Goal: Information Seeking & Learning: Learn about a topic

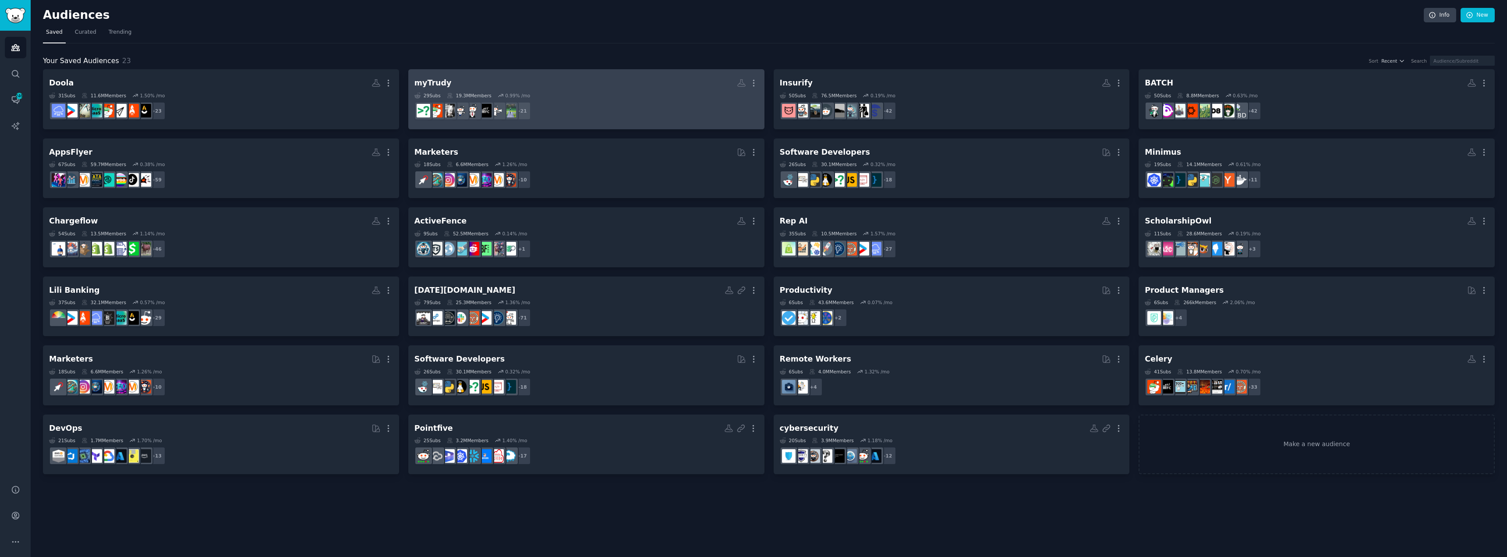
click at [660, 107] on dd "+ 21" at bounding box center [586, 111] width 344 height 25
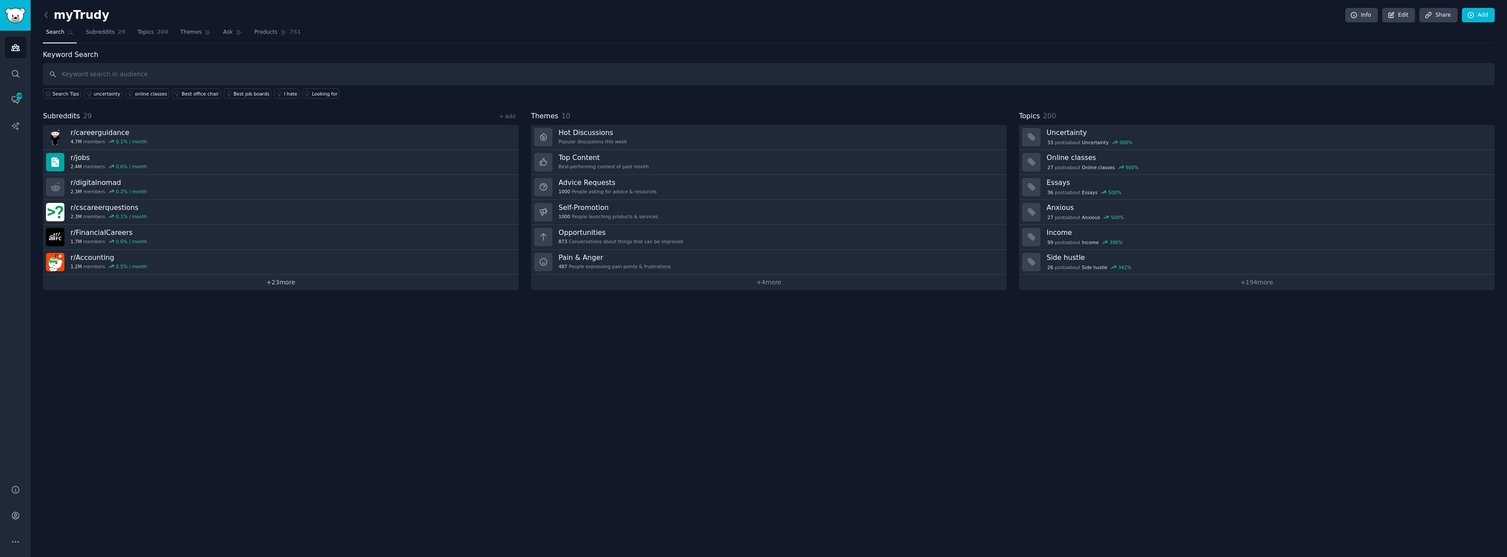
click at [266, 283] on link "+ 23 more" at bounding box center [281, 282] width 476 height 15
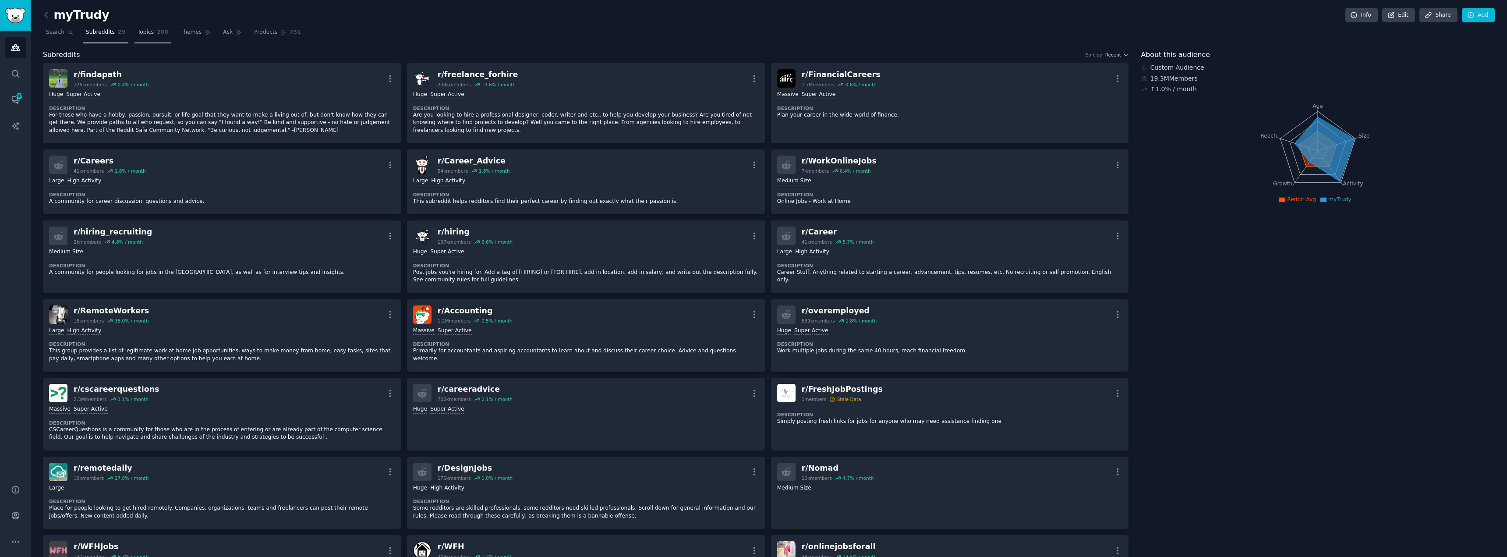
drag, startPoint x: 134, startPoint y: 30, endPoint x: 140, endPoint y: 26, distance: 6.7
click at [138, 30] on span "Topics" at bounding box center [146, 32] width 16 height 8
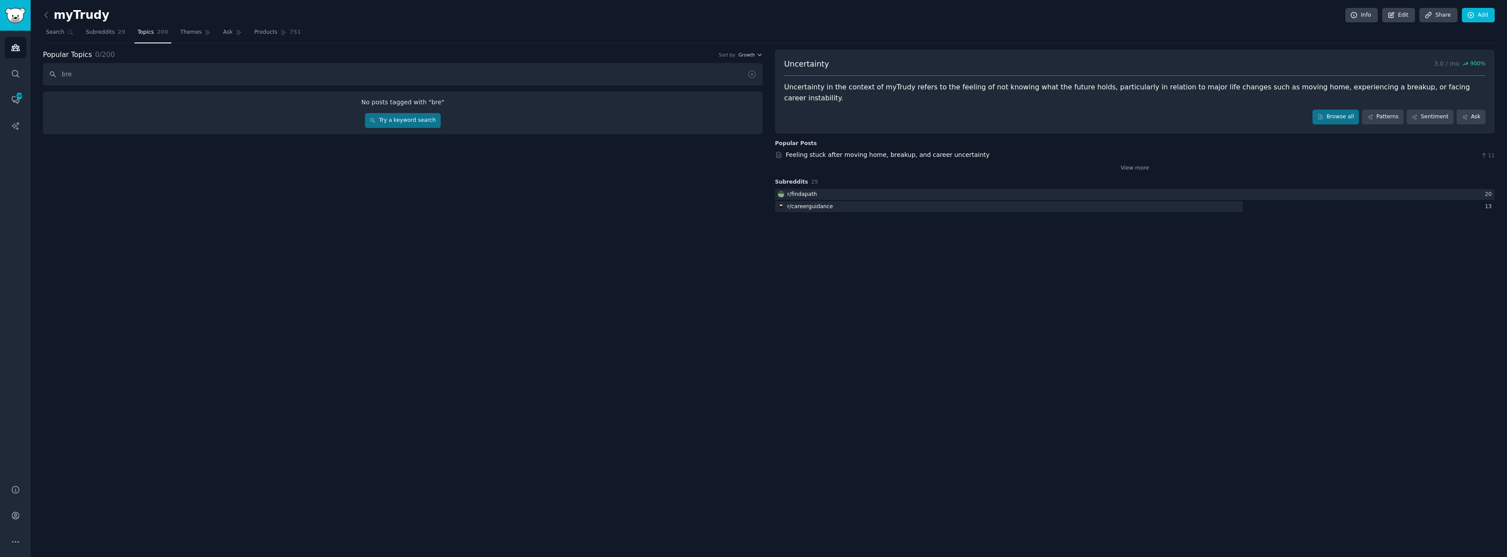
click at [166, 73] on input "bre" at bounding box center [403, 74] width 720 height 22
type input "break"
click at [409, 117] on link "Try a keyword search" at bounding box center [403, 120] width 76 height 15
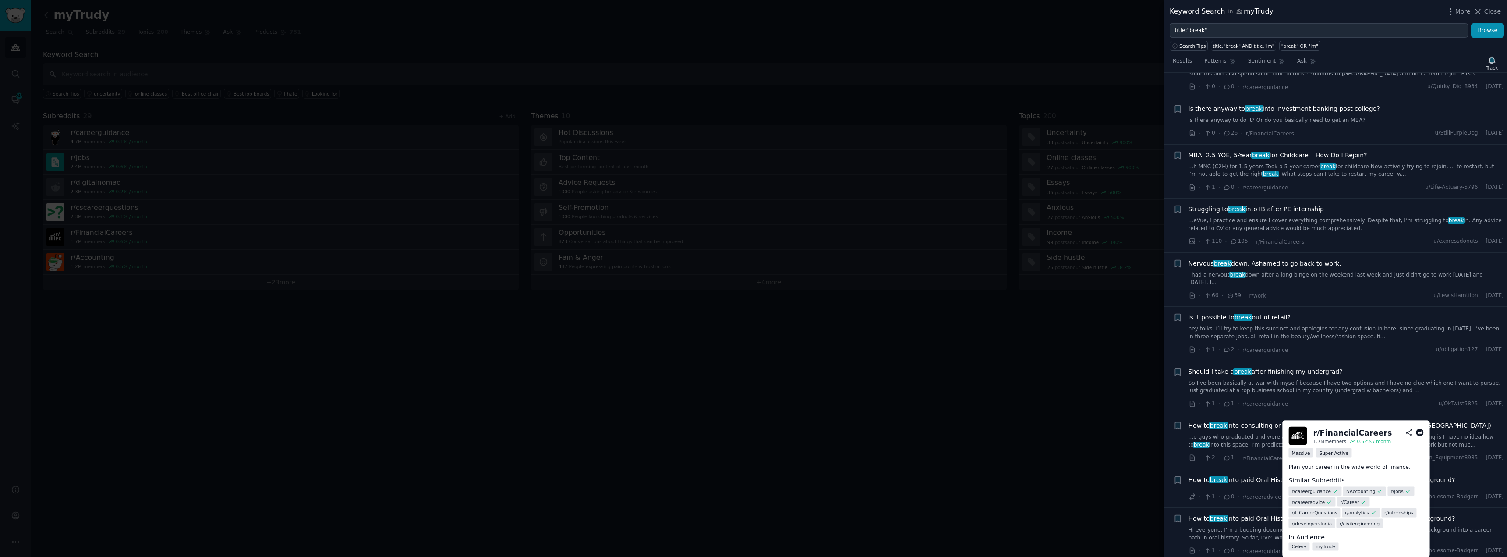
scroll to position [175, 0]
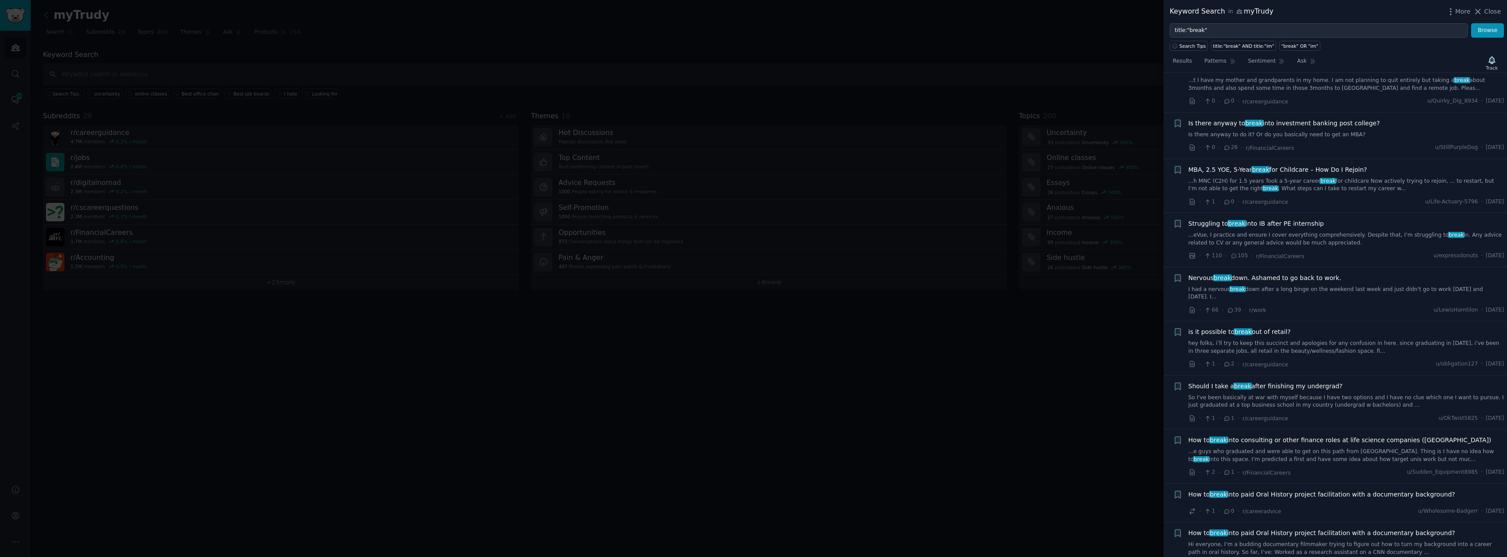
click at [1151, 402] on div at bounding box center [753, 278] width 1507 height 557
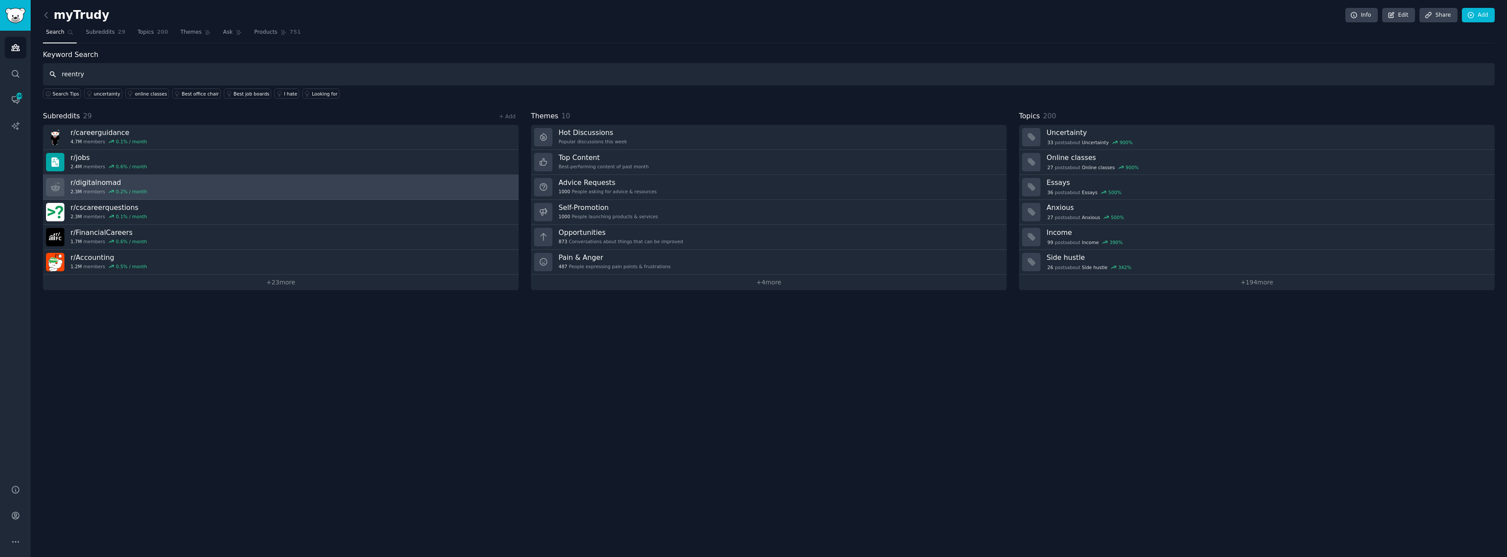
type input "reentry"
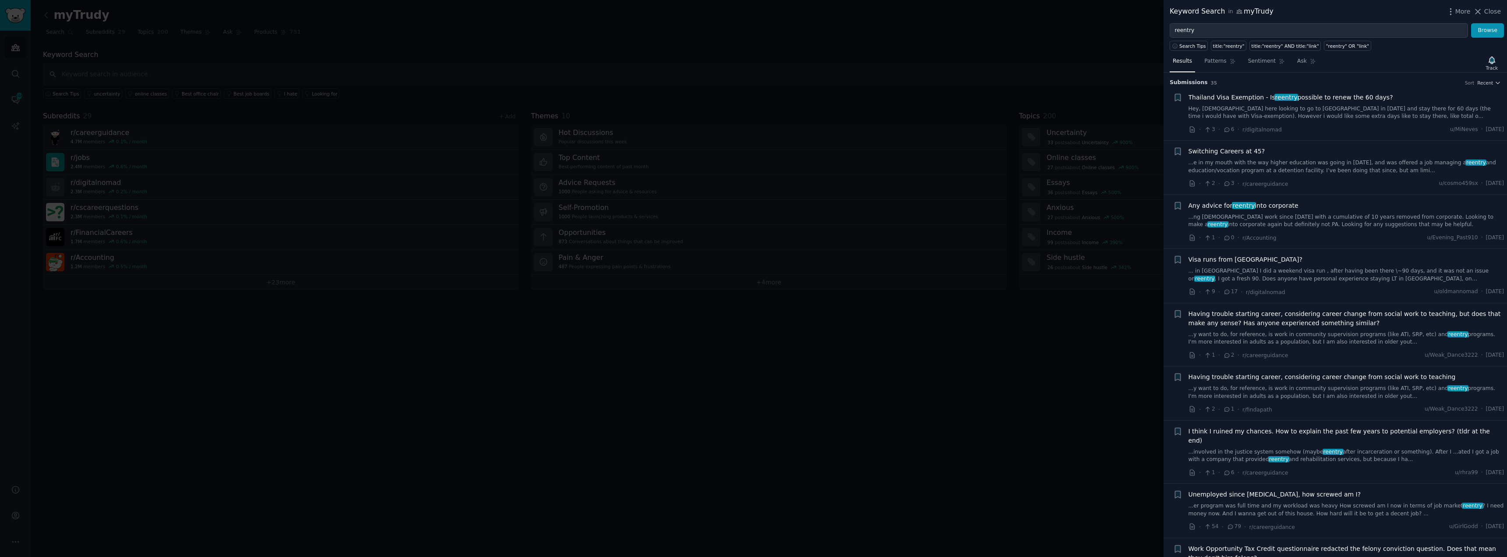
click at [1210, 212] on div "Any advice for reentry into corporate ...ng gig work since 2018 with a cumulati…" at bounding box center [1347, 215] width 316 height 28
click at [1211, 205] on span "Any advice for reentry into corporate" at bounding box center [1244, 205] width 110 height 9
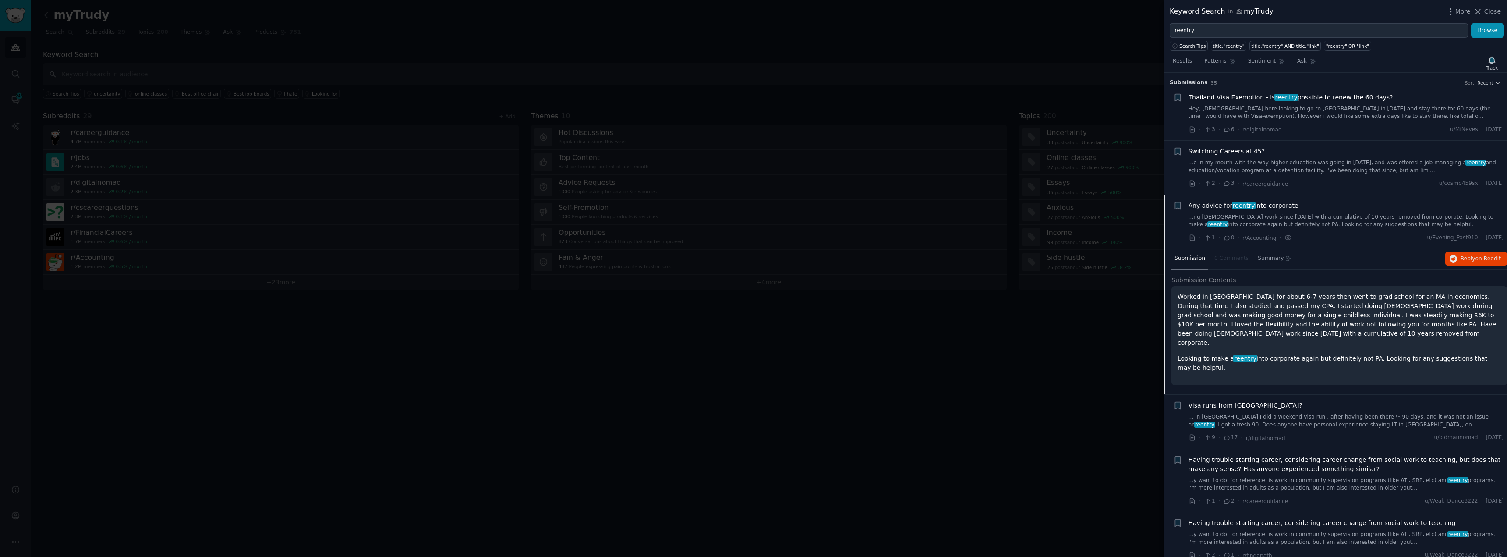
scroll to position [122, 0]
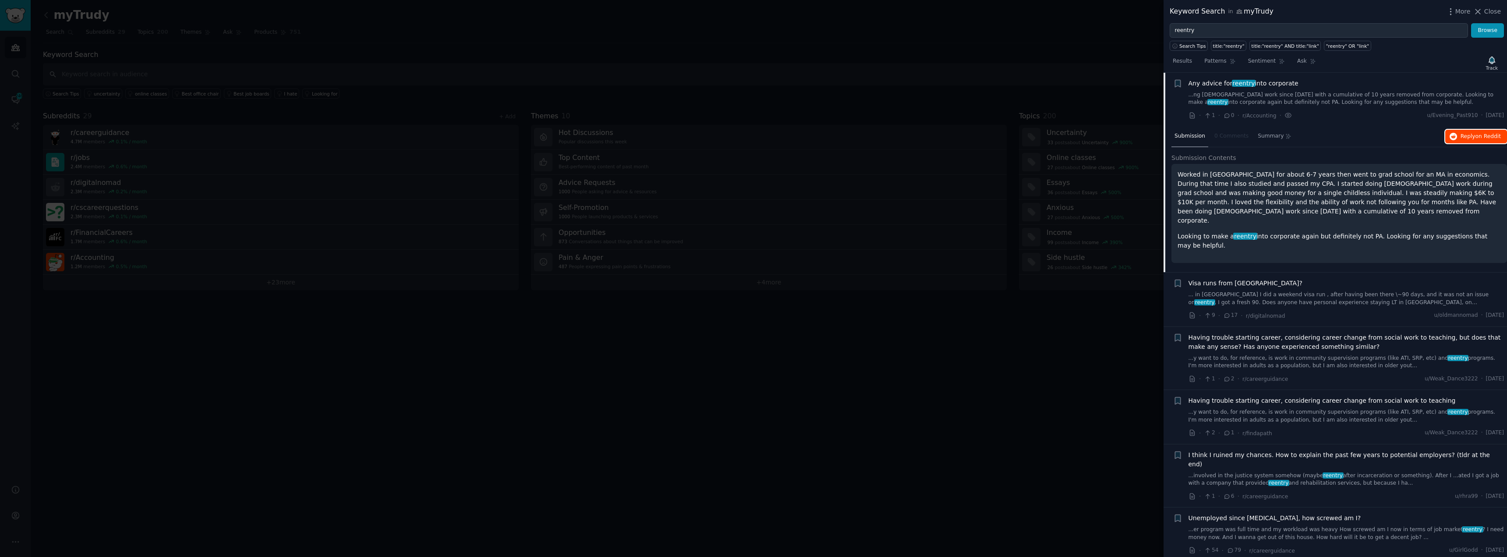
click at [1485, 133] on span "on Reddit" at bounding box center [1488, 136] width 25 height 6
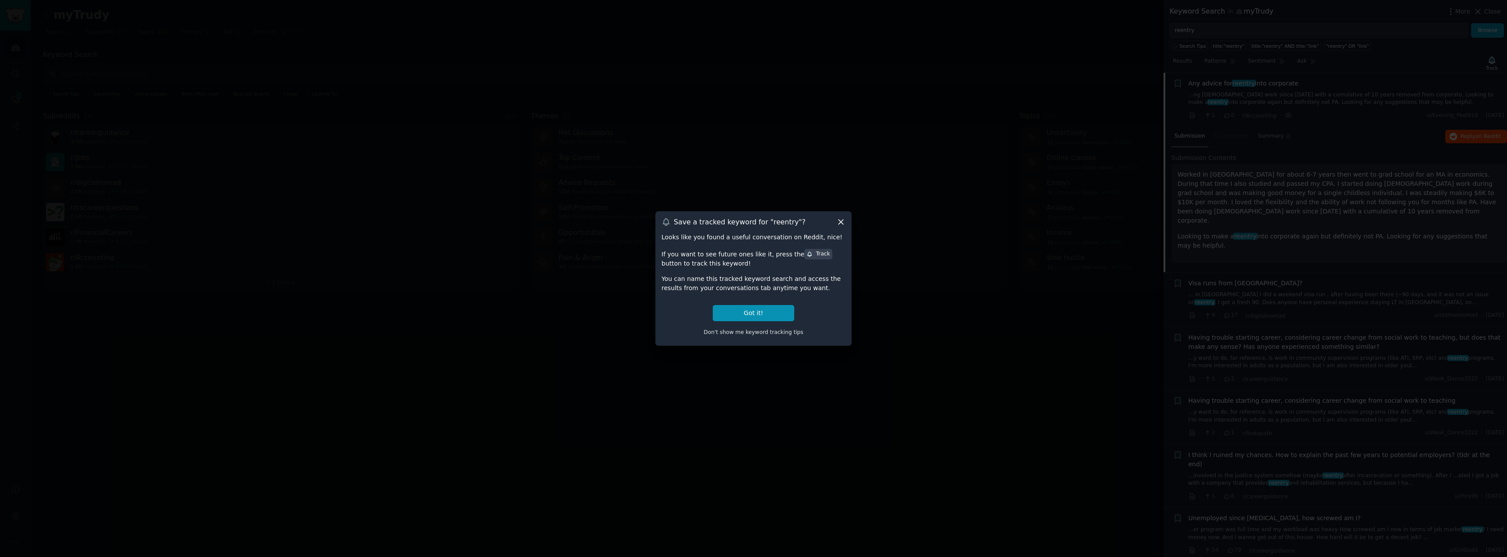
click at [841, 219] on icon at bounding box center [840, 221] width 9 height 9
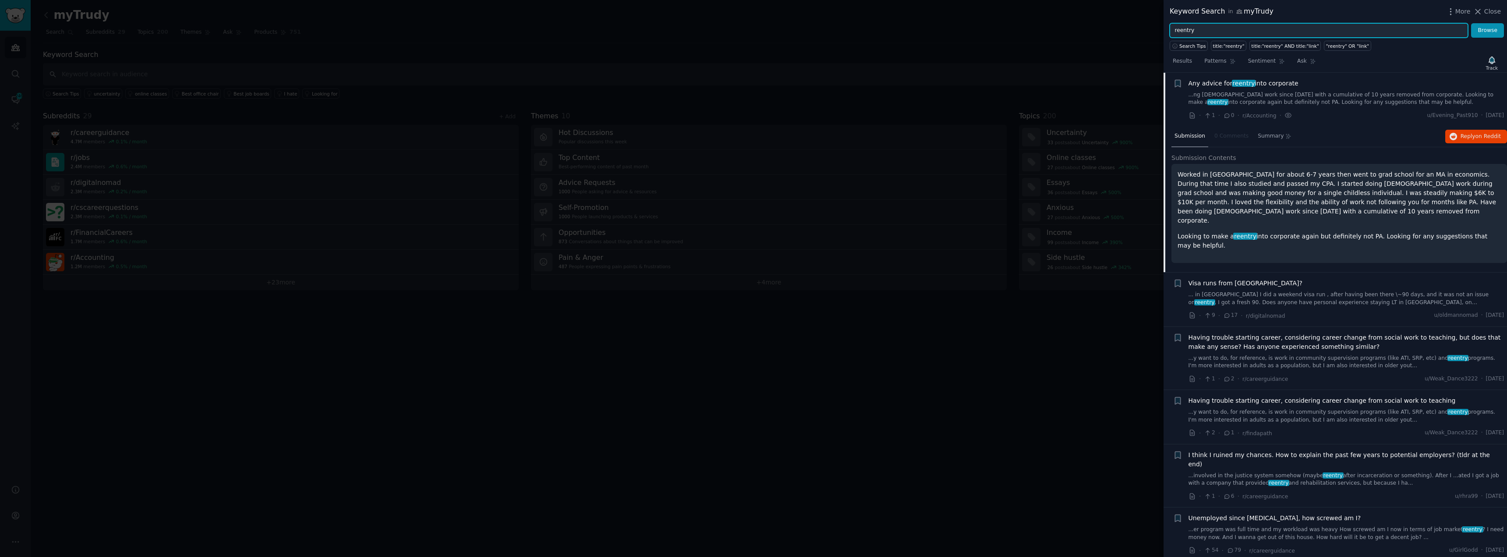
click at [1264, 30] on input "reentry" at bounding box center [1319, 30] width 298 height 15
click at [1471, 23] on button "Browse" at bounding box center [1487, 30] width 33 height 15
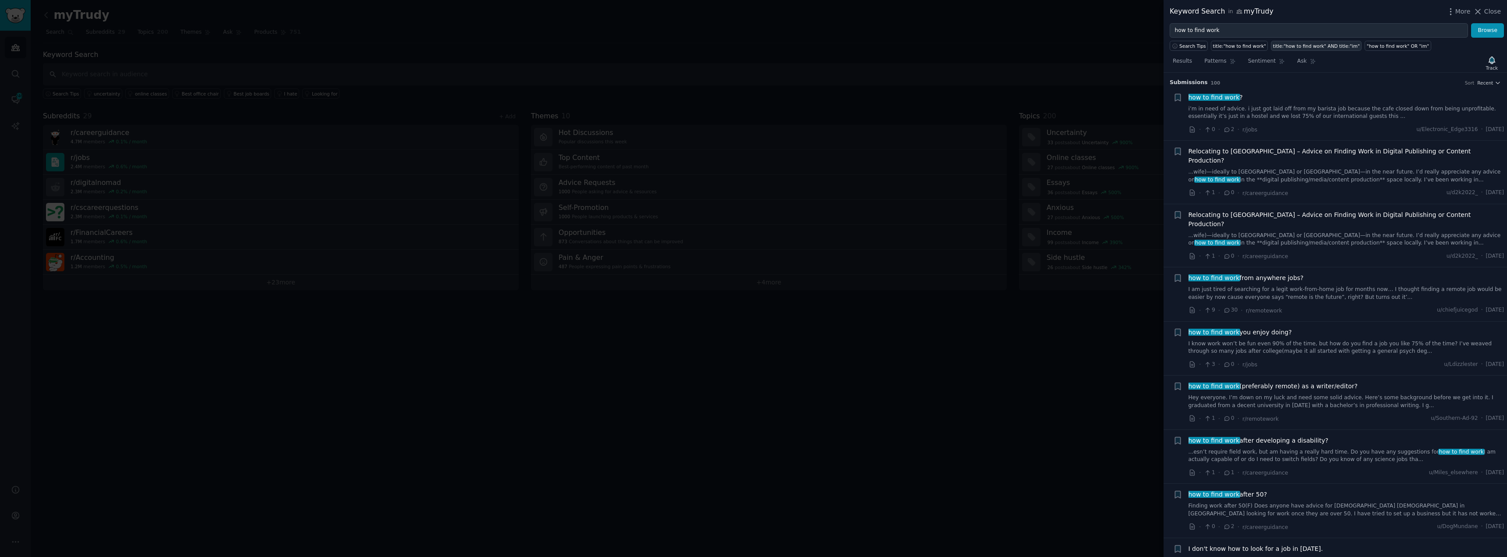
click at [1279, 49] on div "title:"how to find work" AND title:"im"" at bounding box center [1316, 46] width 87 height 6
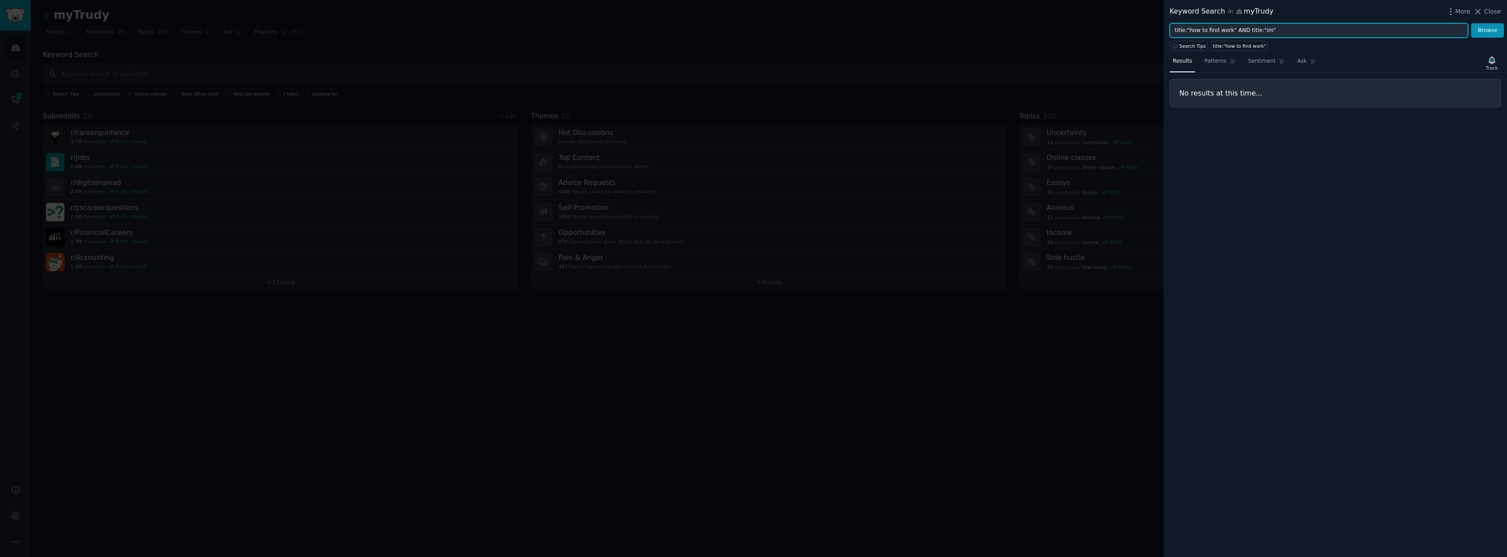
click at [1272, 28] on input "title:"how to find work" AND title:"im"" at bounding box center [1319, 30] width 298 height 15
type input "title:"how to find work""
click at [1471, 23] on button "Browse" at bounding box center [1487, 30] width 33 height 15
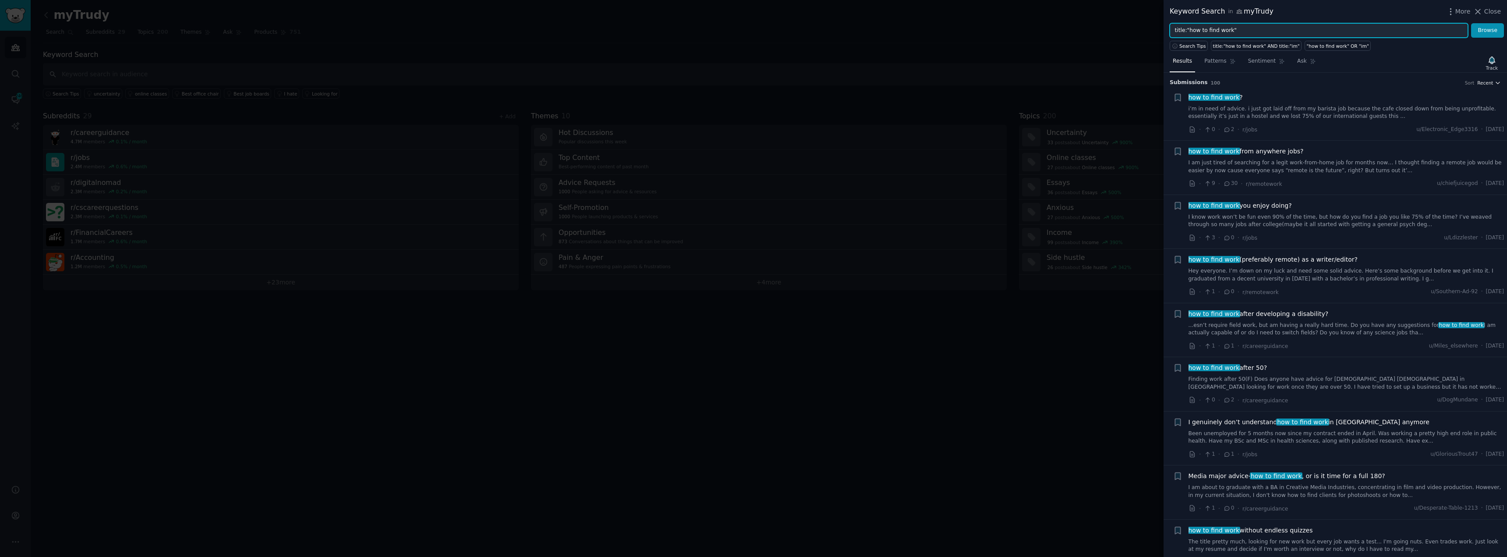
click at [1478, 80] on span "Recent" at bounding box center [1485, 83] width 16 height 6
click at [1453, 95] on div "Recent" at bounding box center [1456, 99] width 81 height 15
click at [701, 434] on div at bounding box center [753, 278] width 1507 height 557
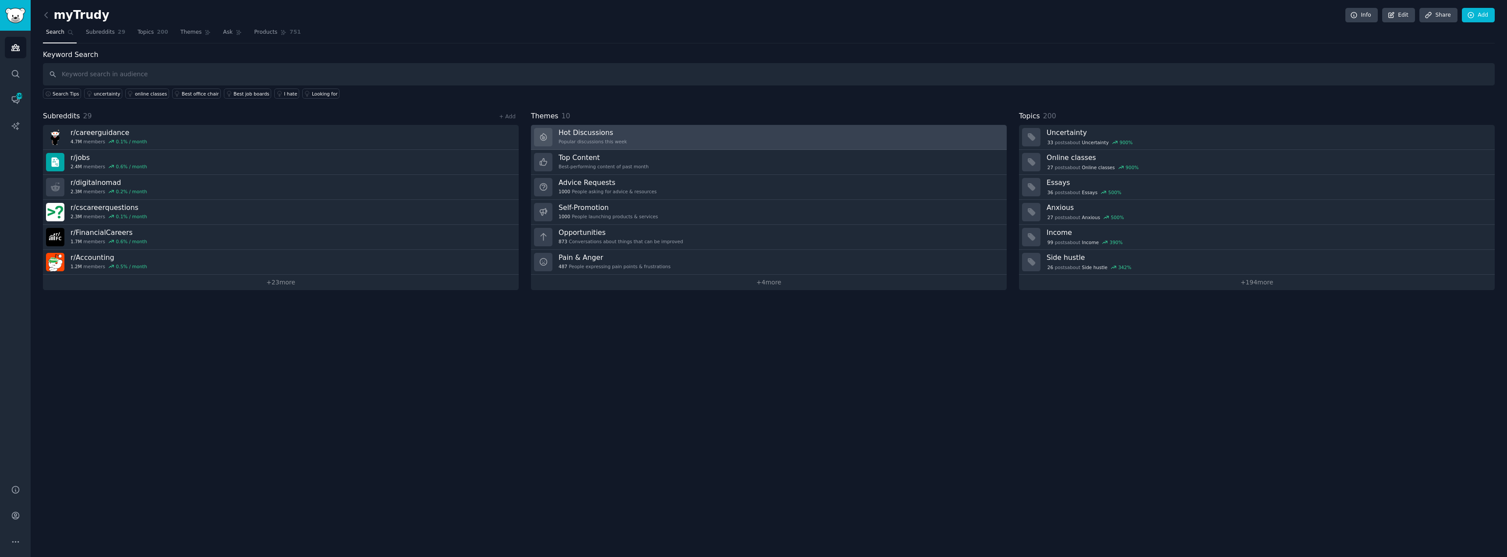
click at [572, 141] on div "Popular discussions this week" at bounding box center [593, 141] width 68 height 6
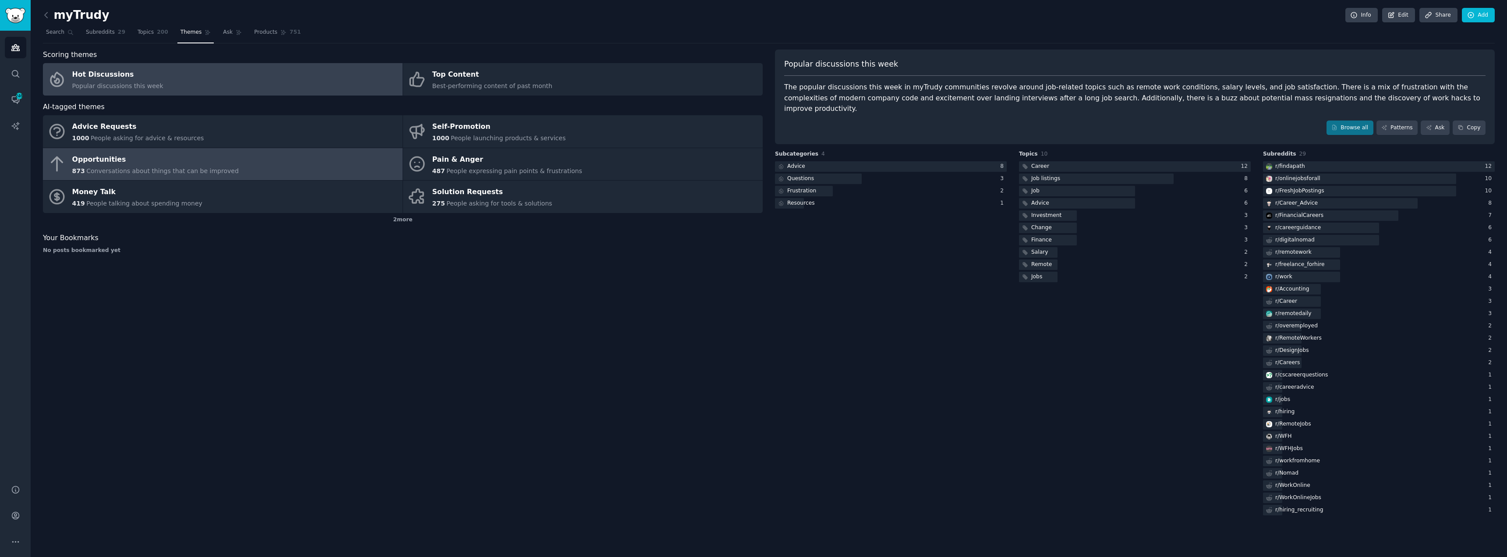
click at [216, 160] on div "Opportunities" at bounding box center [155, 159] width 166 height 14
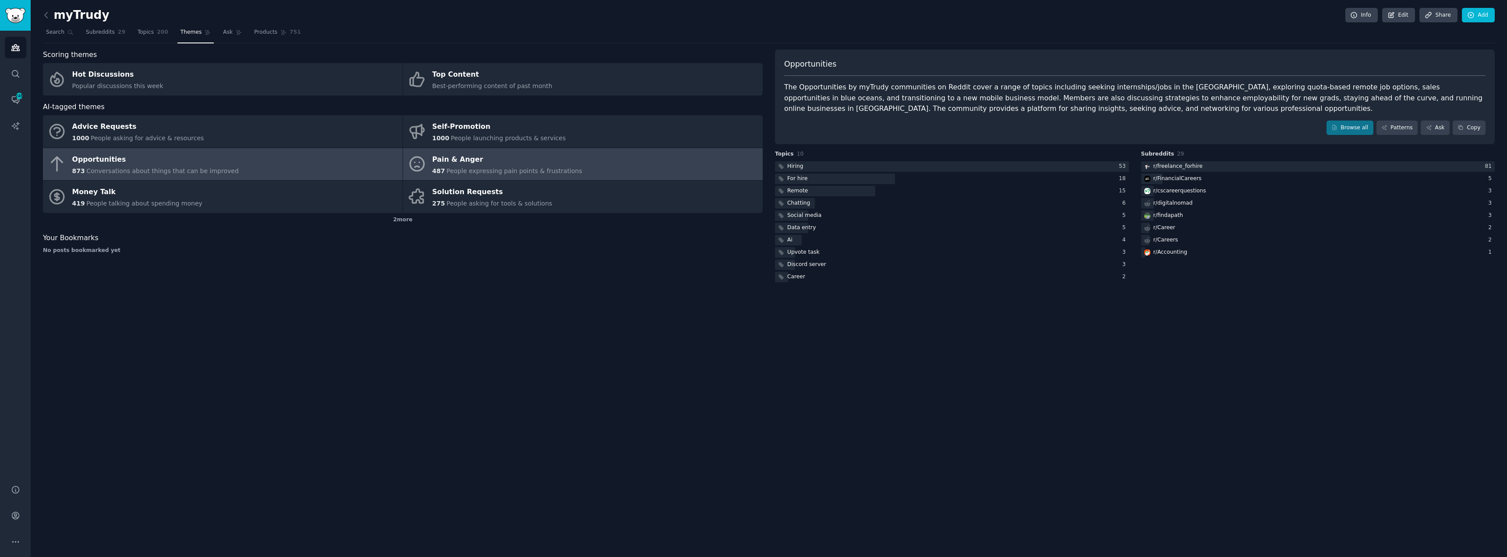
click at [478, 170] on span "People expressing pain points & frustrations" at bounding box center [514, 170] width 136 height 7
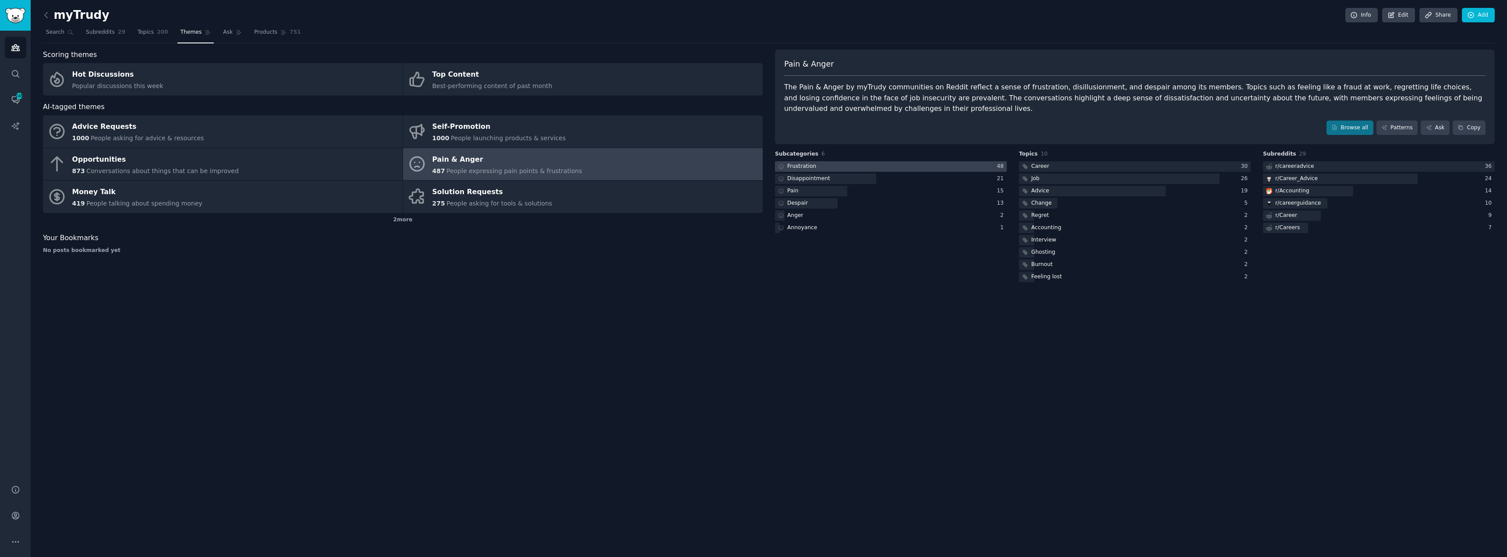
click at [839, 162] on div at bounding box center [891, 166] width 232 height 11
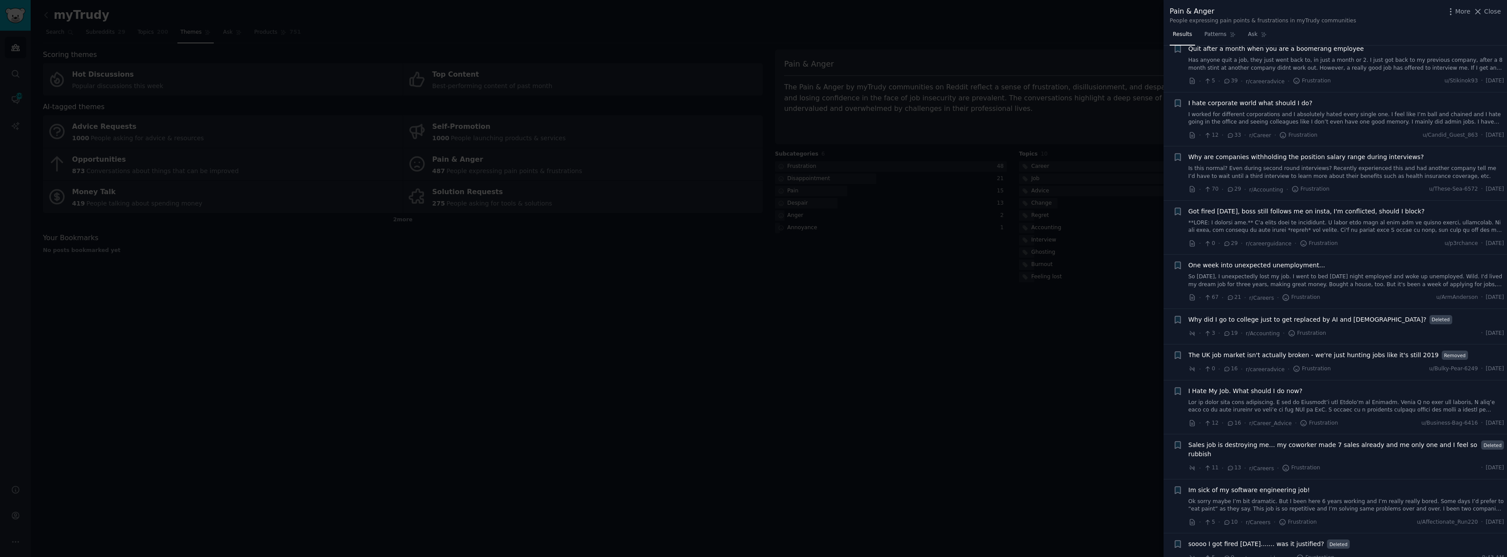
scroll to position [263, 0]
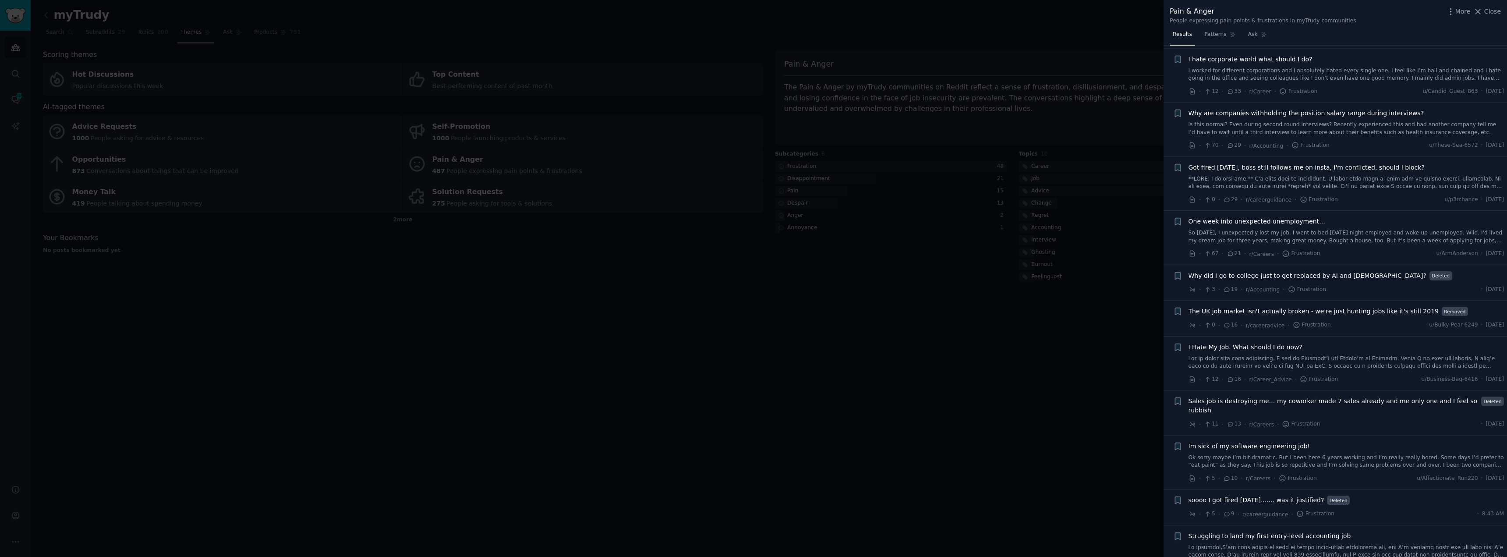
click at [1264, 232] on link "So [DATE], I unexpectedly lost my job. I went to bed [DATE] night employed and …" at bounding box center [1347, 236] width 316 height 15
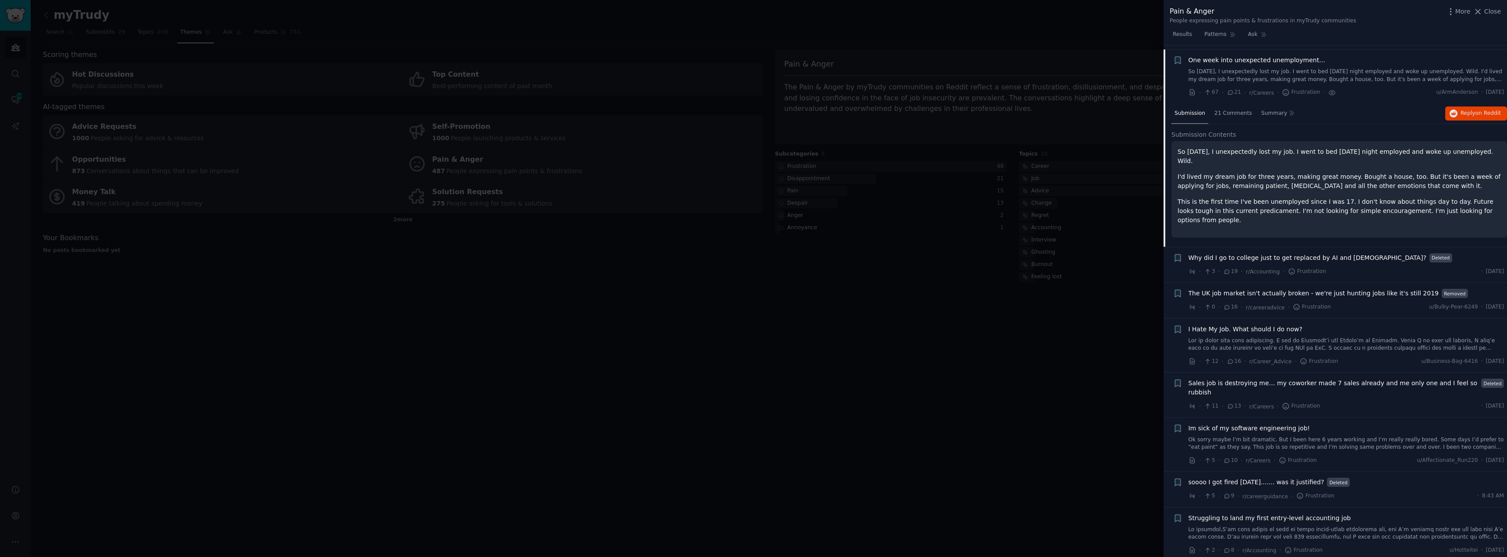
scroll to position [428, 0]
click at [1470, 111] on span "Reply on Reddit" at bounding box center [1481, 109] width 40 height 8
